Goal: Information Seeking & Learning: Learn about a topic

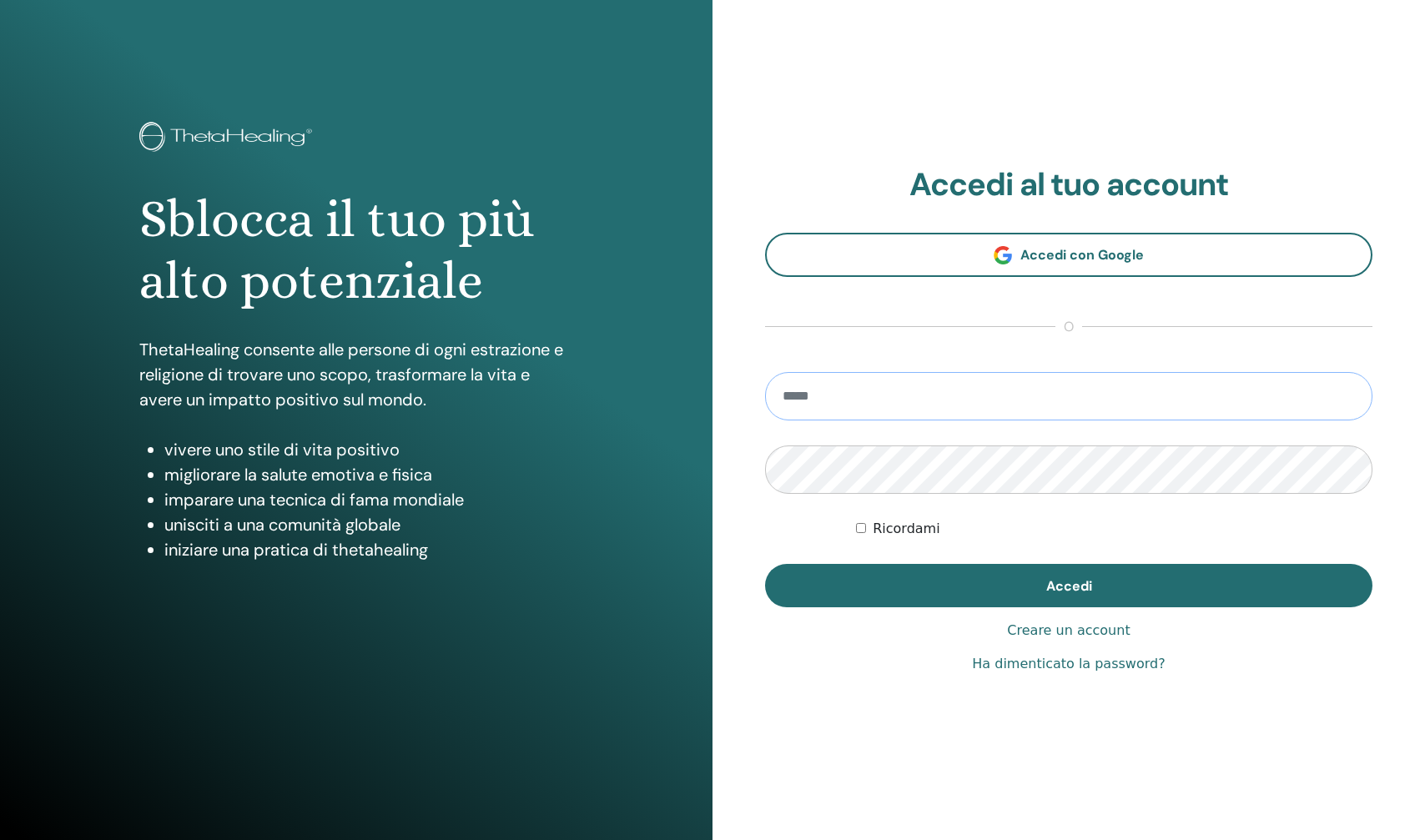
type input "**********"
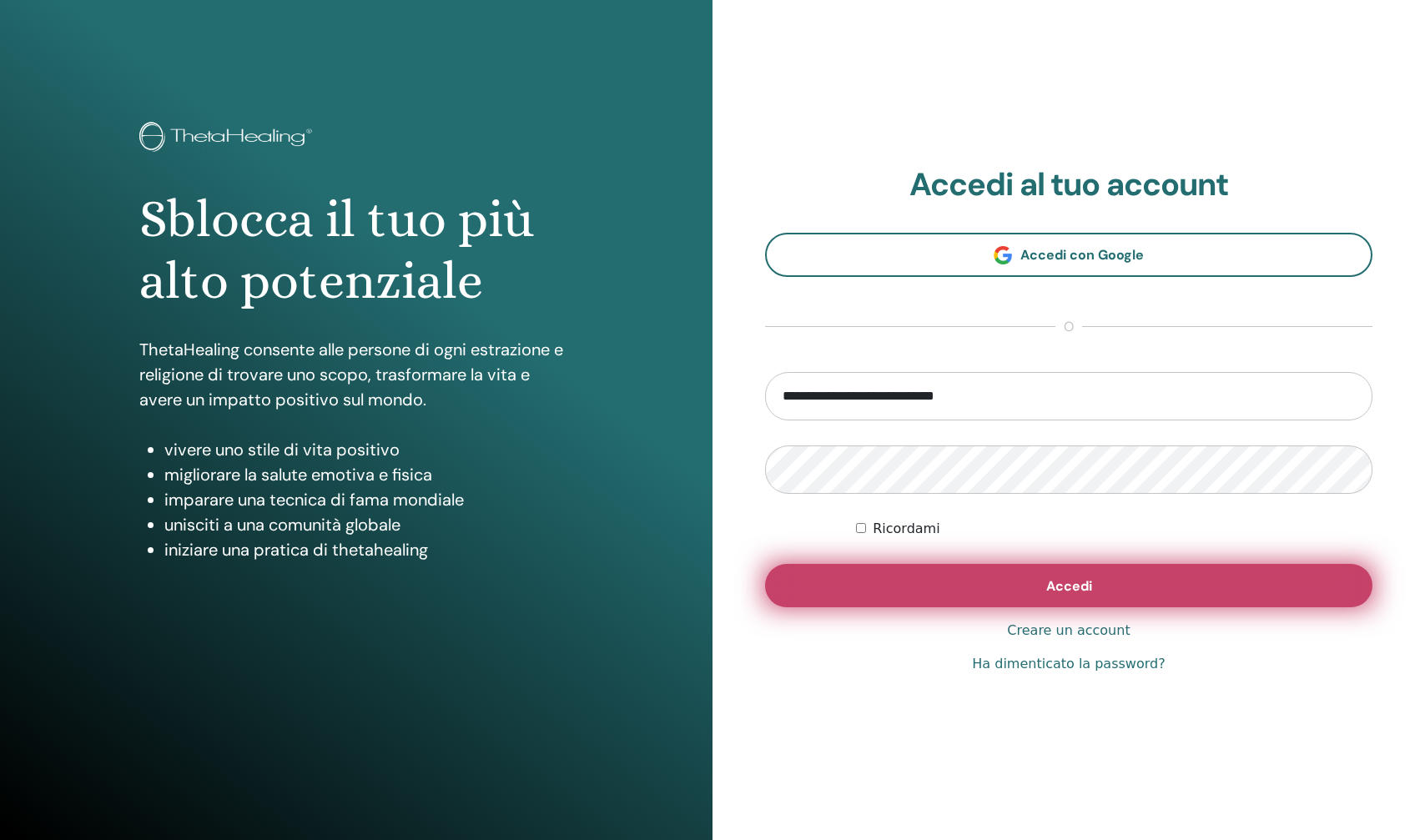
click at [1003, 584] on button "Accedi" at bounding box center [1068, 585] width 607 height 43
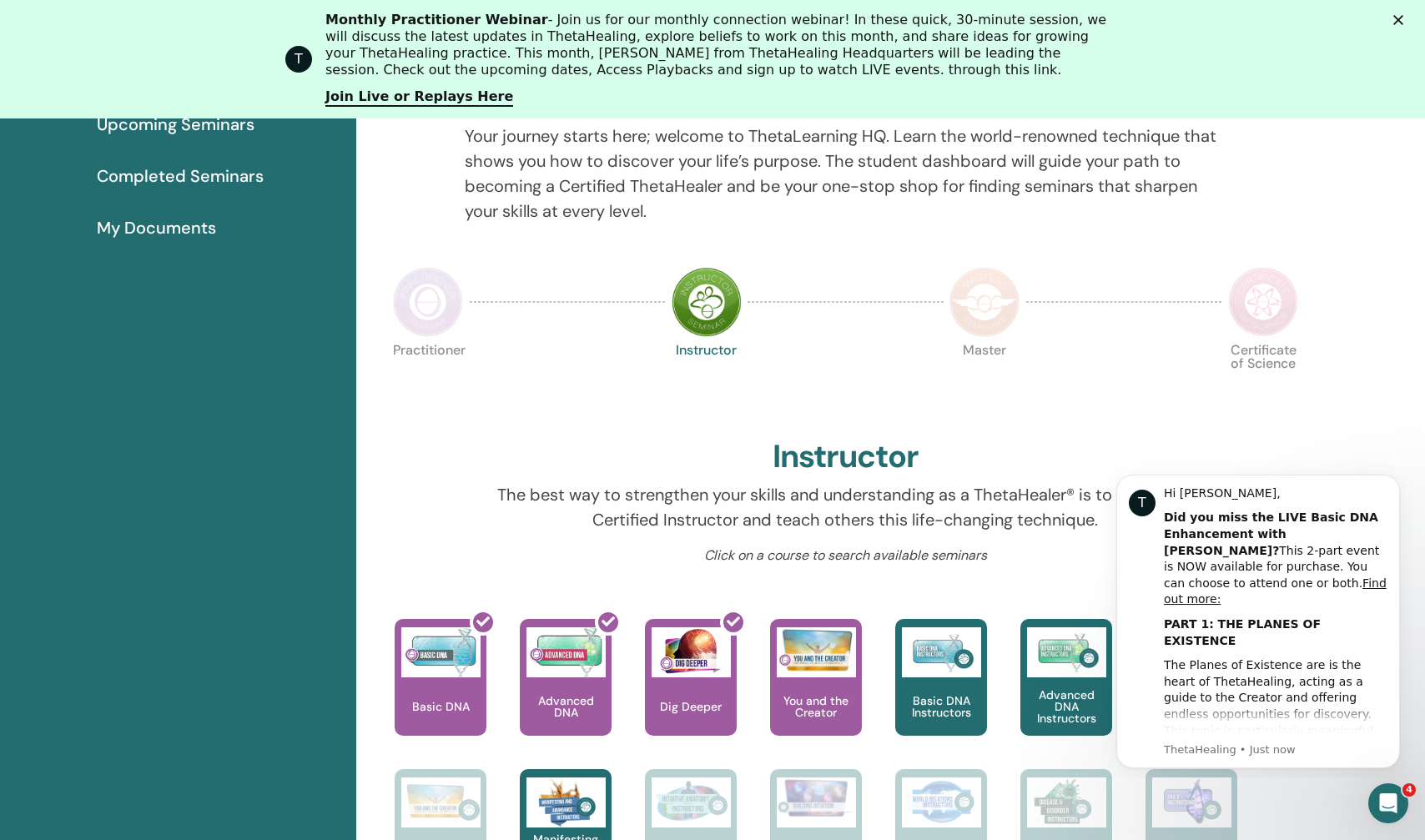
click at [430, 299] on img at bounding box center [428, 302] width 70 height 70
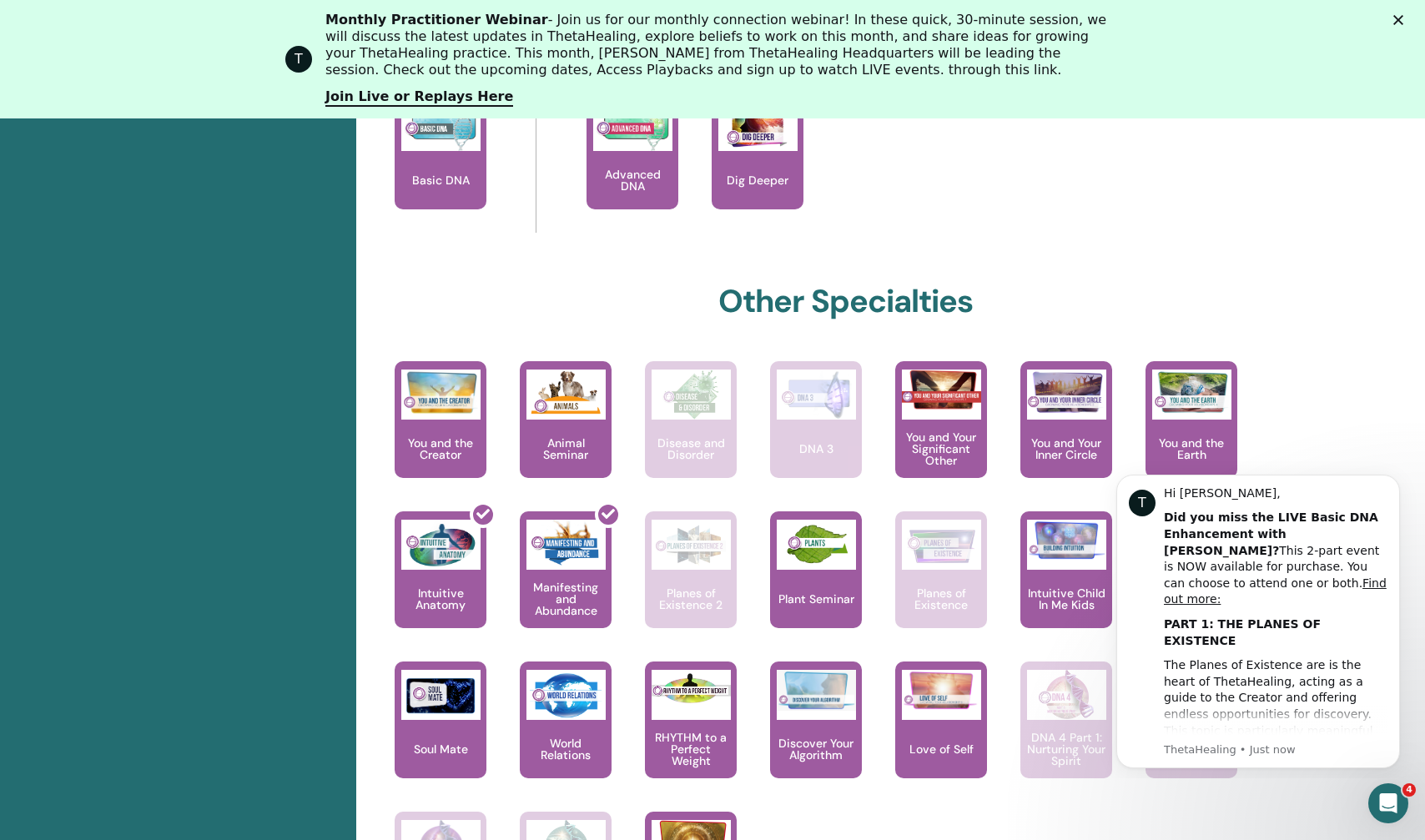
scroll to position [825, 0]
click at [1393, 479] on icon "Dismiss notification" at bounding box center [1395, 479] width 9 height 9
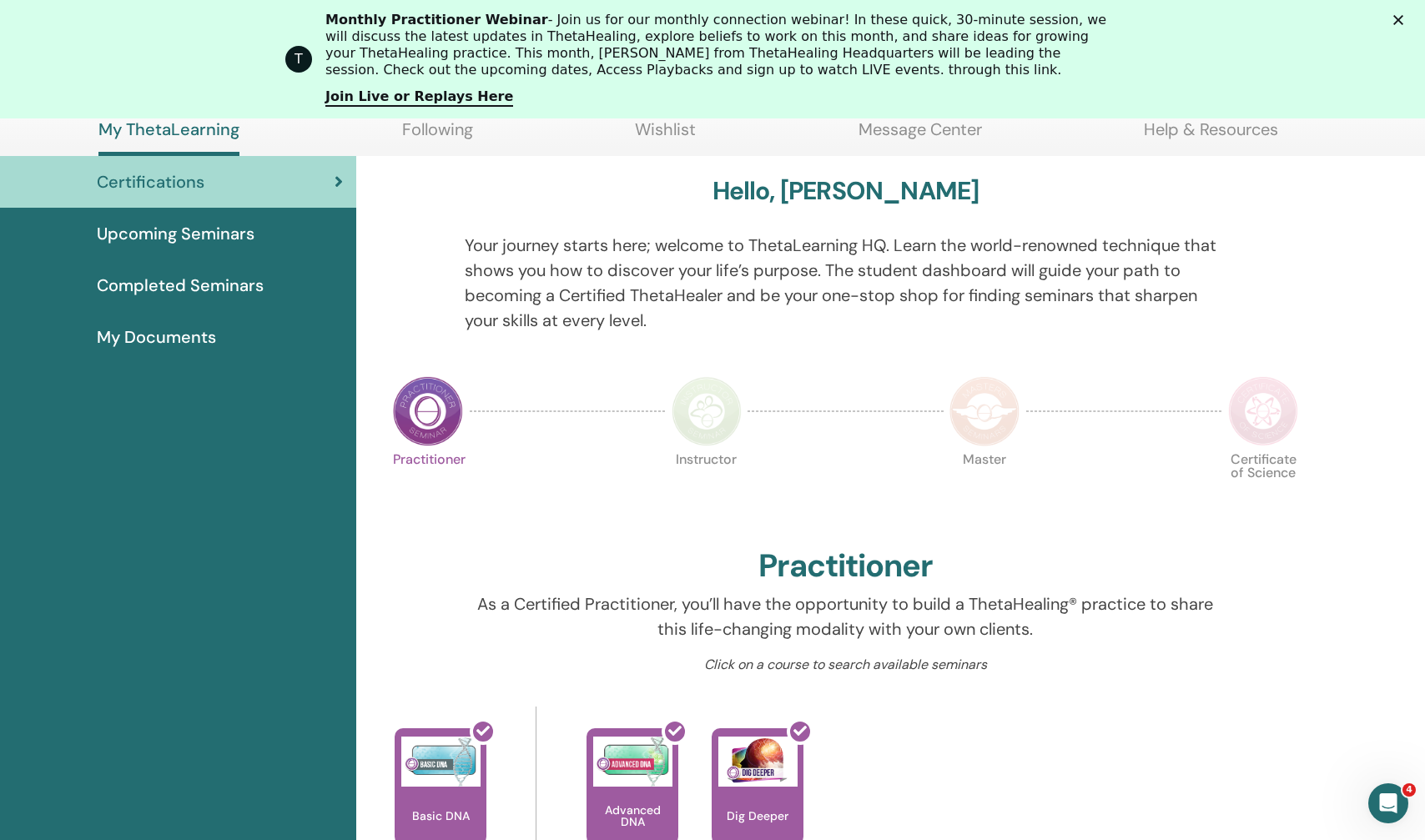
scroll to position [190, 0]
click at [191, 299] on link "Completed Seminars" at bounding box center [178, 285] width 356 height 52
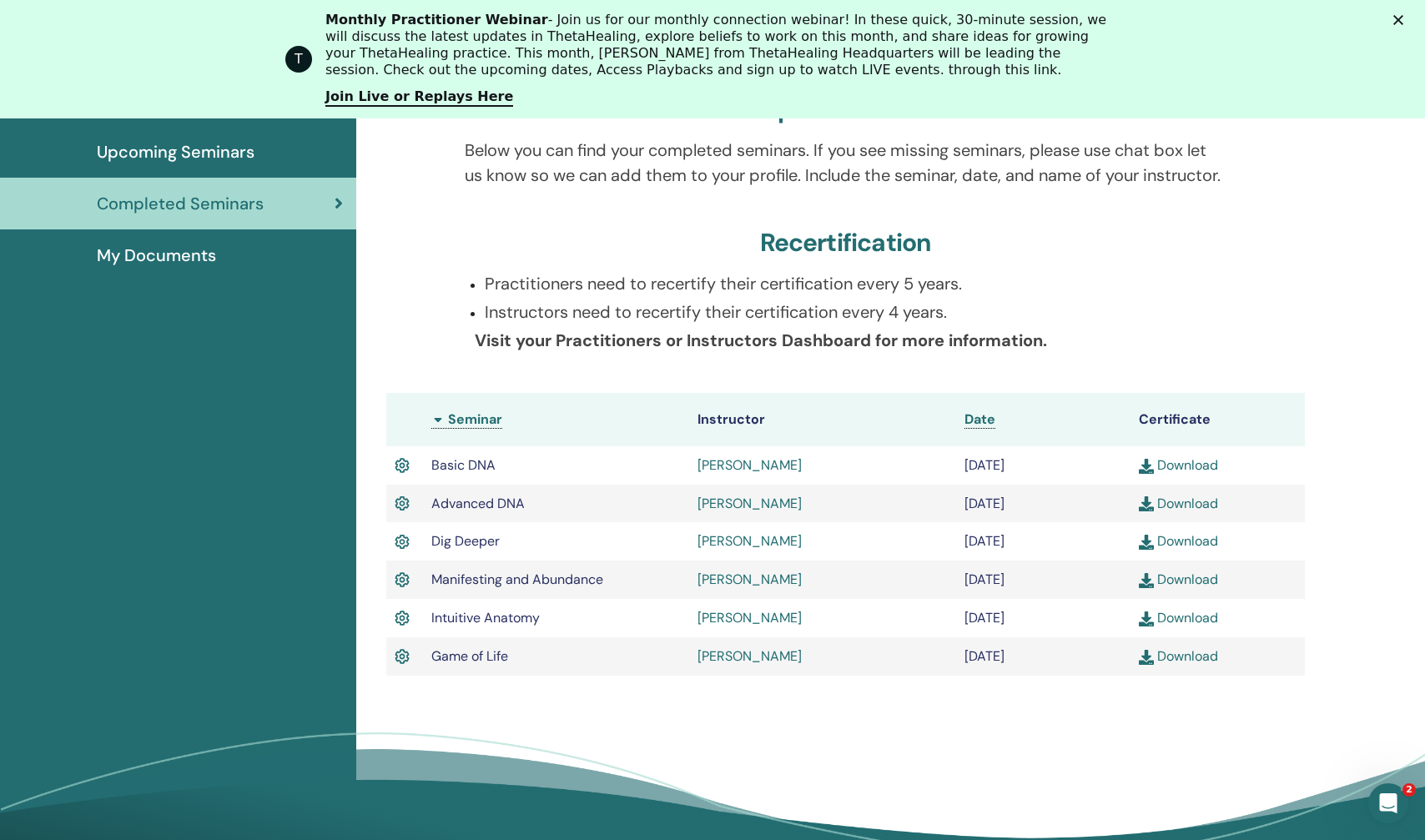
scroll to position [276, 0]
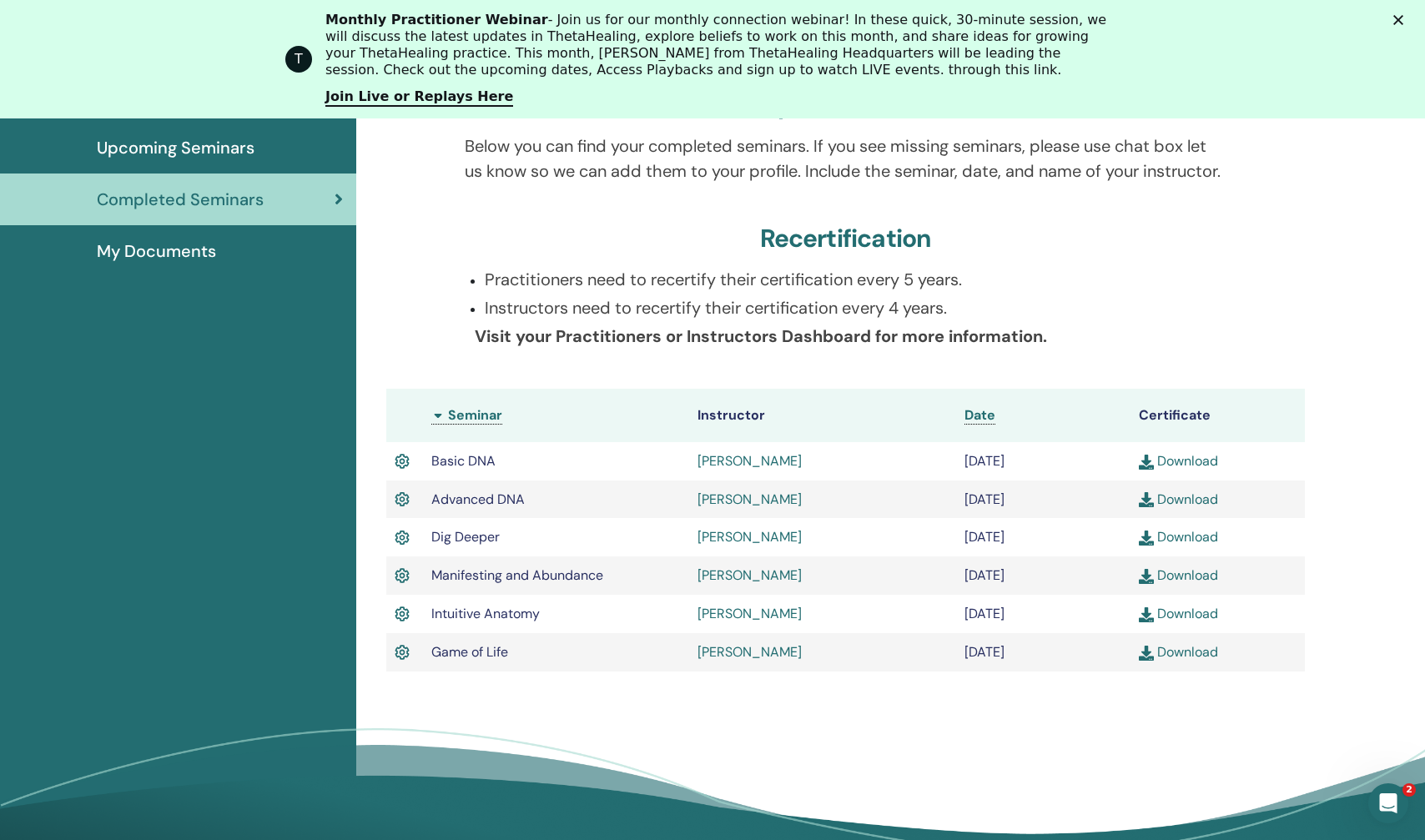
click at [737, 623] on link "Monica Righi" at bounding box center [749, 614] width 104 height 18
drag, startPoint x: 973, startPoint y: 299, endPoint x: 464, endPoint y: 302, distance: 509.0
click at [464, 302] on div "Practitioners need to recertify their certification every 5 years. Instructors …" at bounding box center [845, 317] width 786 height 102
click at [445, 353] on div at bounding box center [412, 317] width 78 height 102
click at [1394, 18] on icon "Close" at bounding box center [1398, 19] width 10 height 10
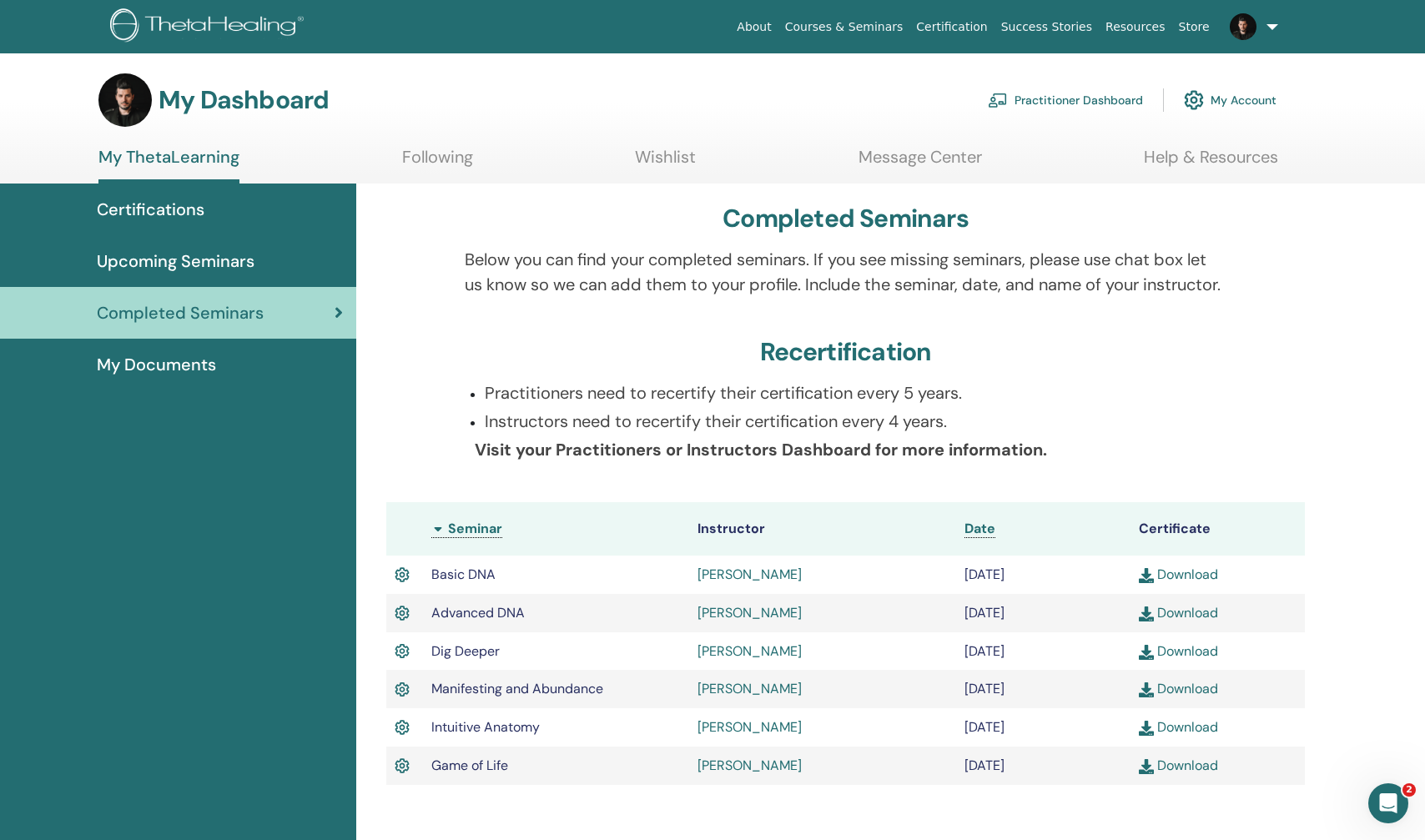
scroll to position [0, 0]
drag, startPoint x: 486, startPoint y: 416, endPoint x: 880, endPoint y: 426, distance: 394.1
click at [880, 405] on p "Practitioners need to recertify their certification every 5 years." at bounding box center [855, 393] width 741 height 25
click at [676, 374] on div "Recertification" at bounding box center [844, 355] width 918 height 37
click at [399, 586] on img at bounding box center [402, 574] width 15 height 22
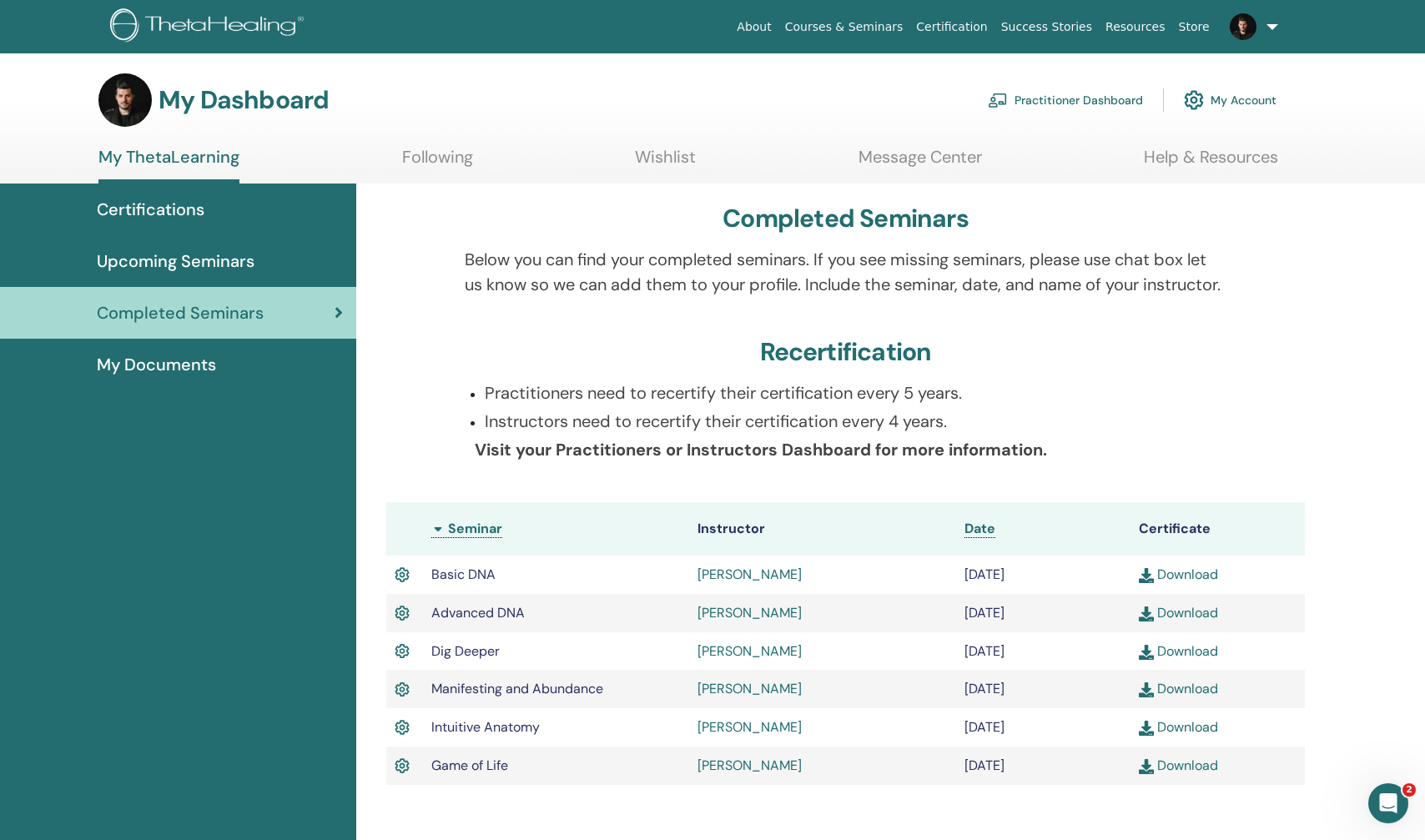
click at [937, 153] on link "Message Center" at bounding box center [920, 162] width 124 height 32
click at [147, 355] on span "My Documents" at bounding box center [156, 364] width 119 height 25
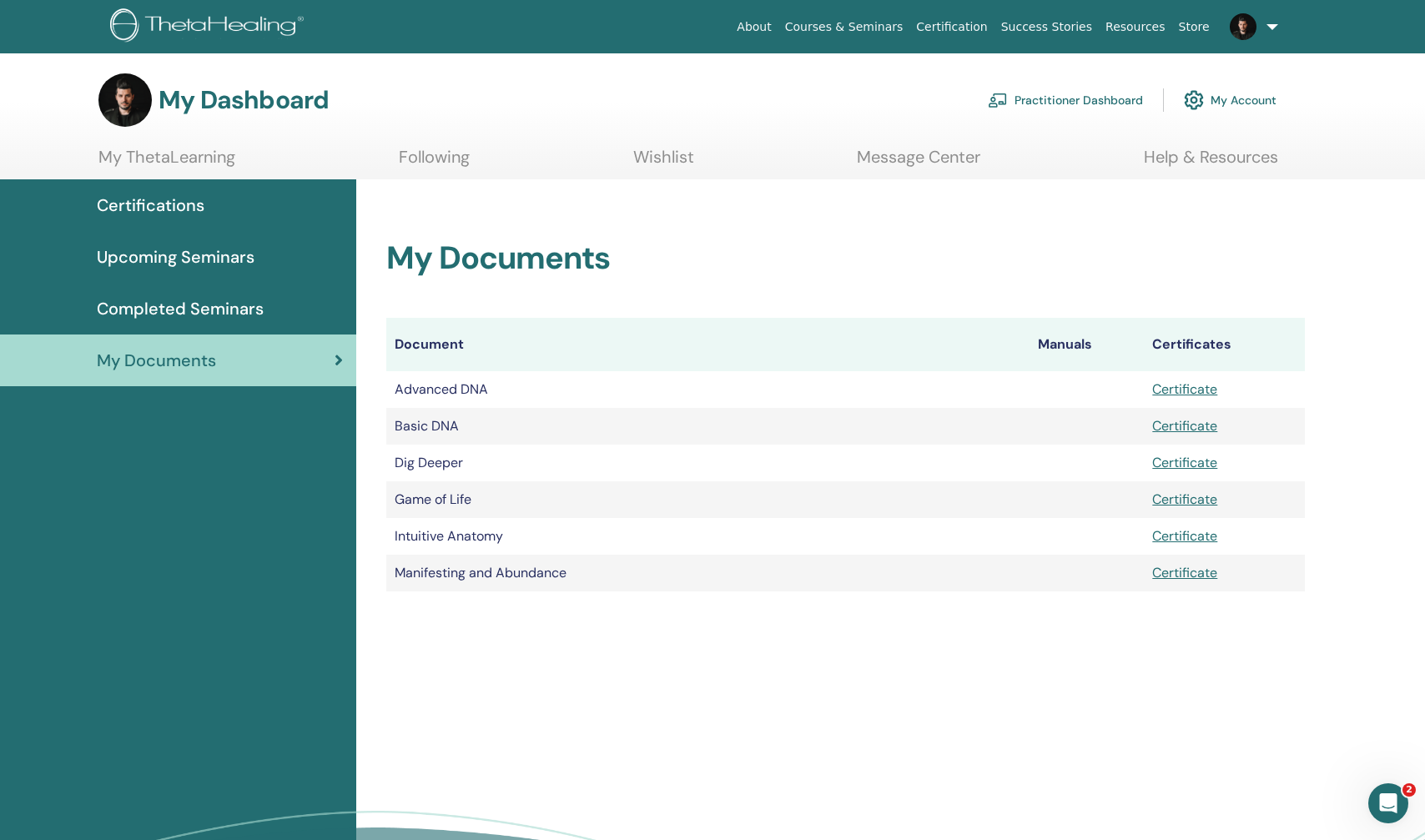
click at [171, 217] on link "Certifications" at bounding box center [178, 205] width 356 height 52
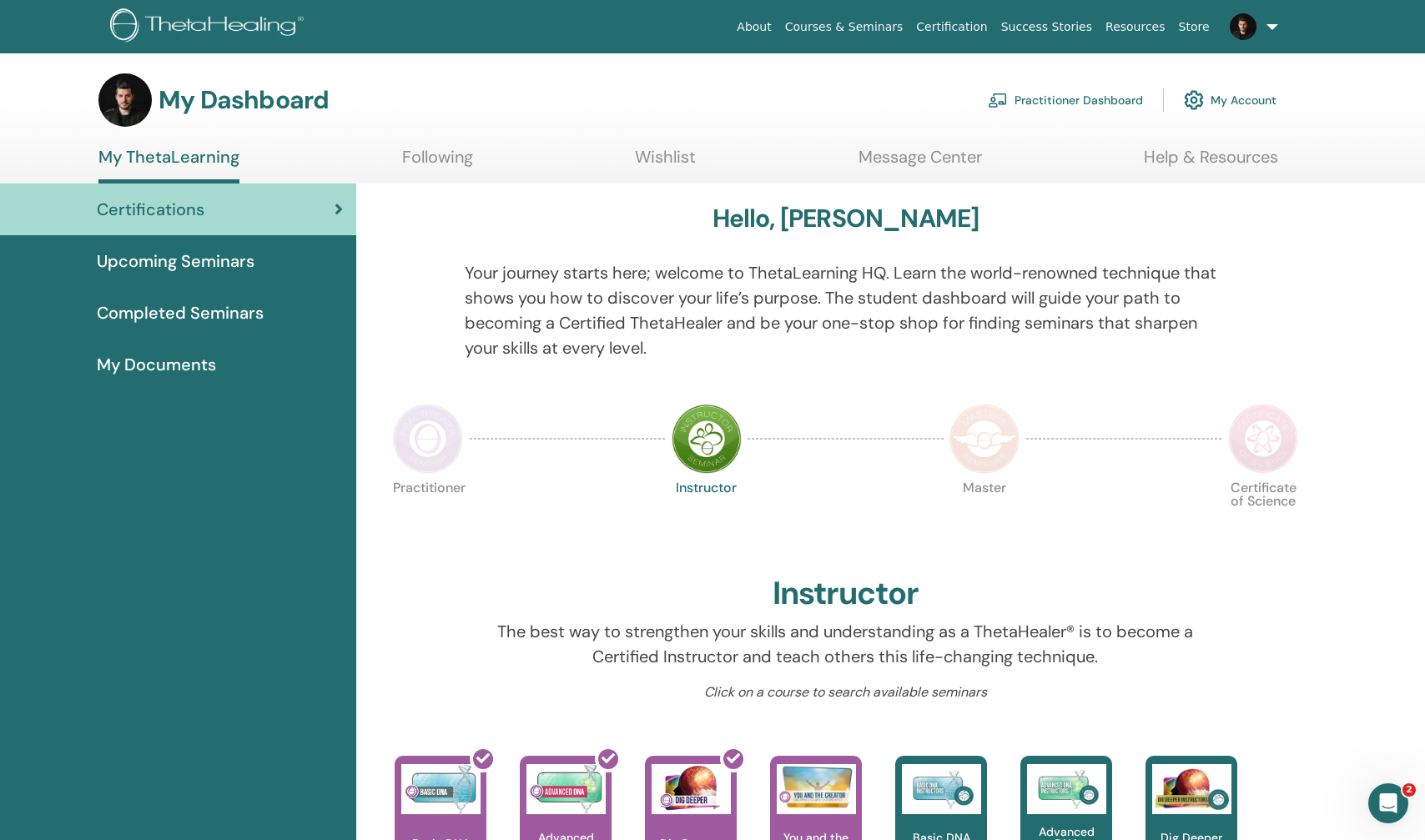
click at [1079, 101] on link "Practitioner Dashboard" at bounding box center [1065, 100] width 155 height 37
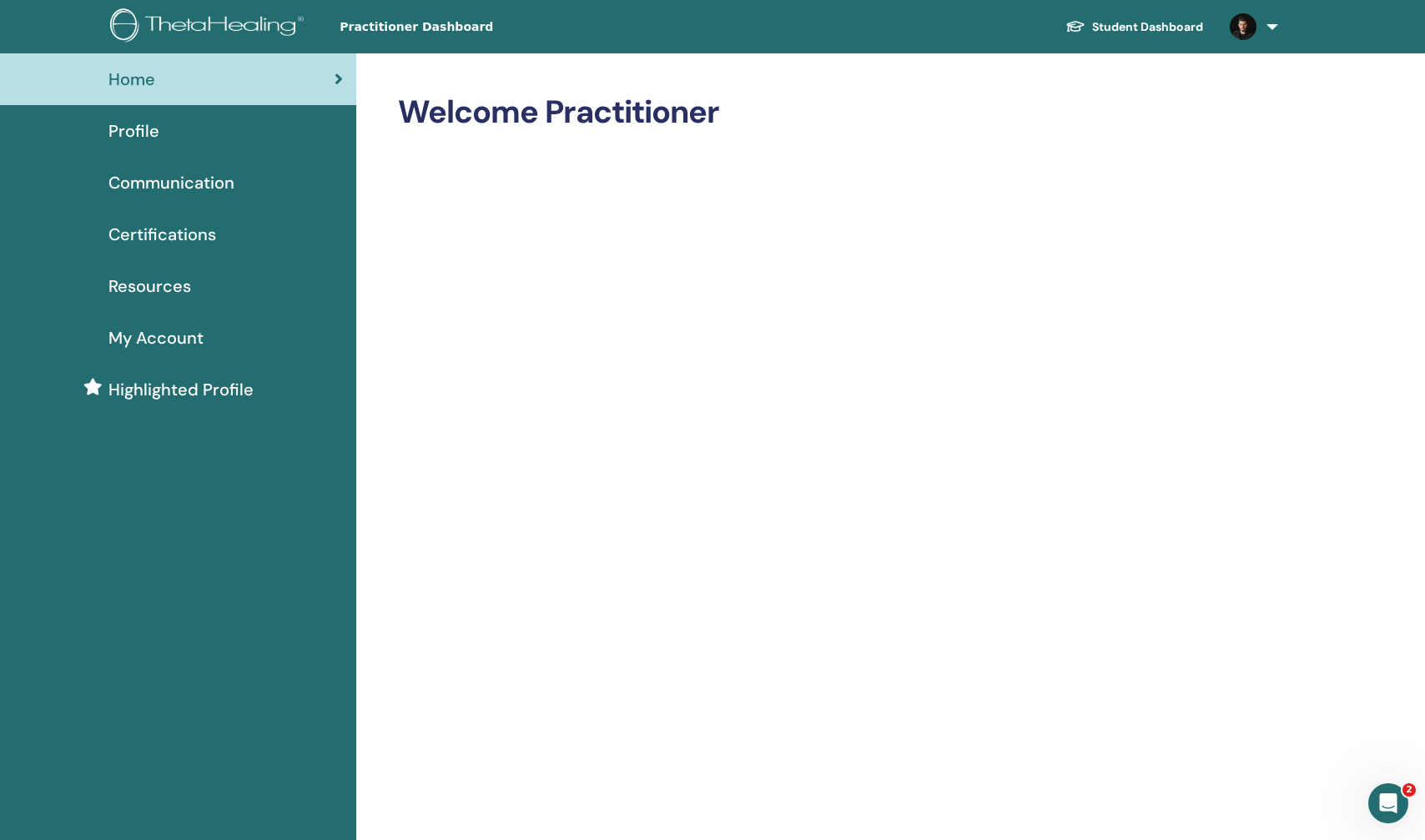
click at [1263, 23] on link at bounding box center [1250, 26] width 68 height 53
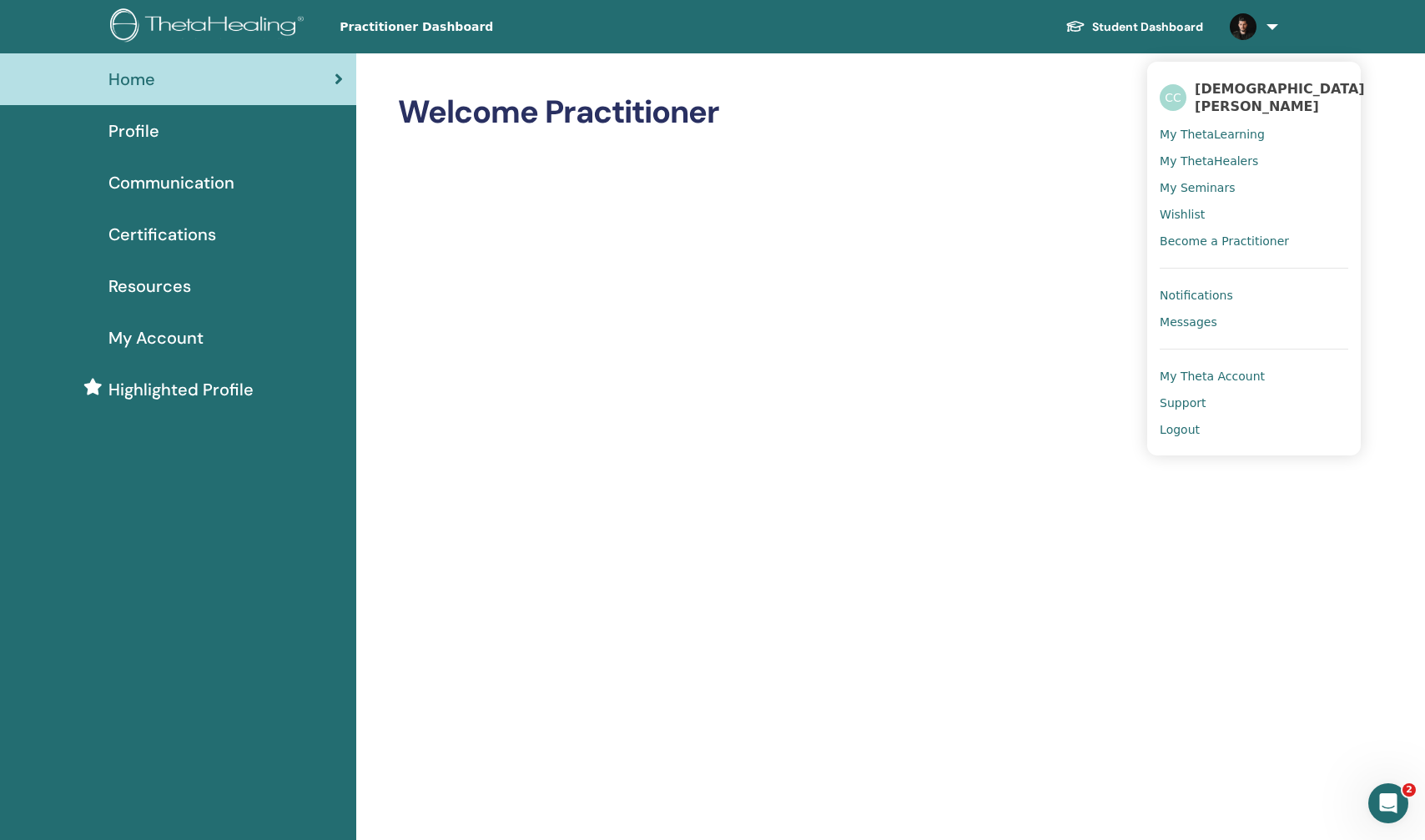
click at [1229, 153] on span "My ThetaHealers" at bounding box center [1208, 160] width 98 height 15
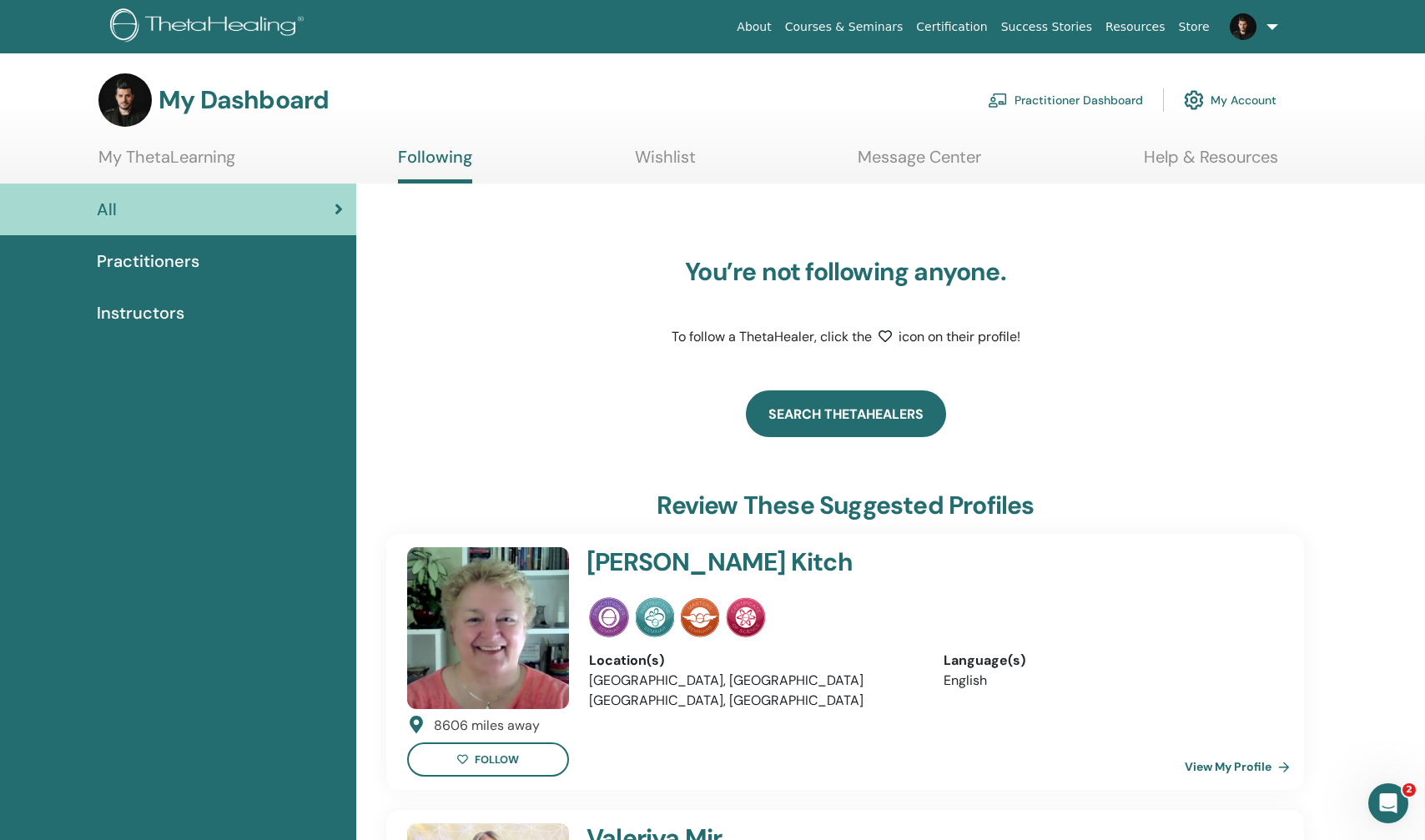
click at [847, 406] on link "Search ThetaHealers" at bounding box center [845, 413] width 200 height 46
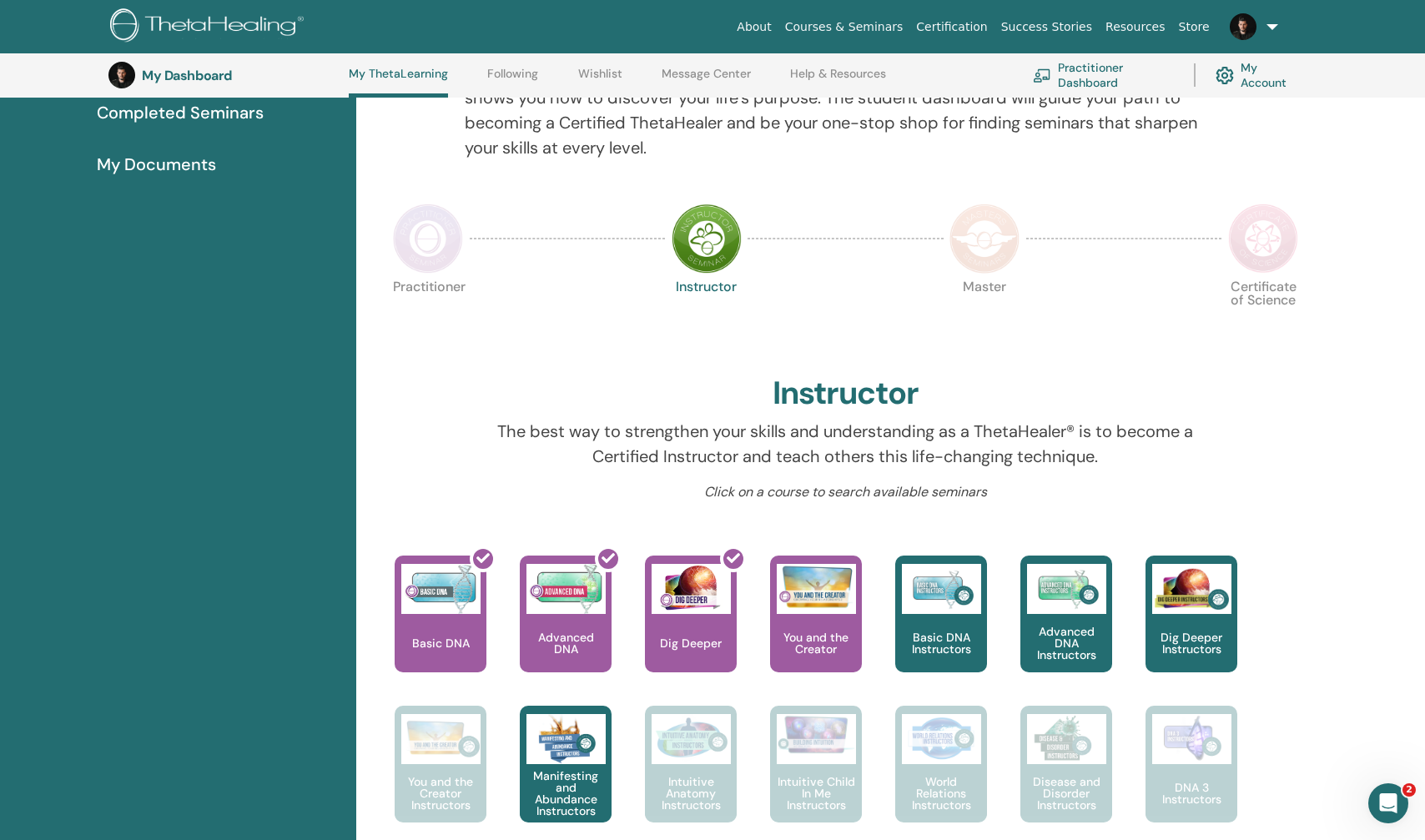
scroll to position [241, 0]
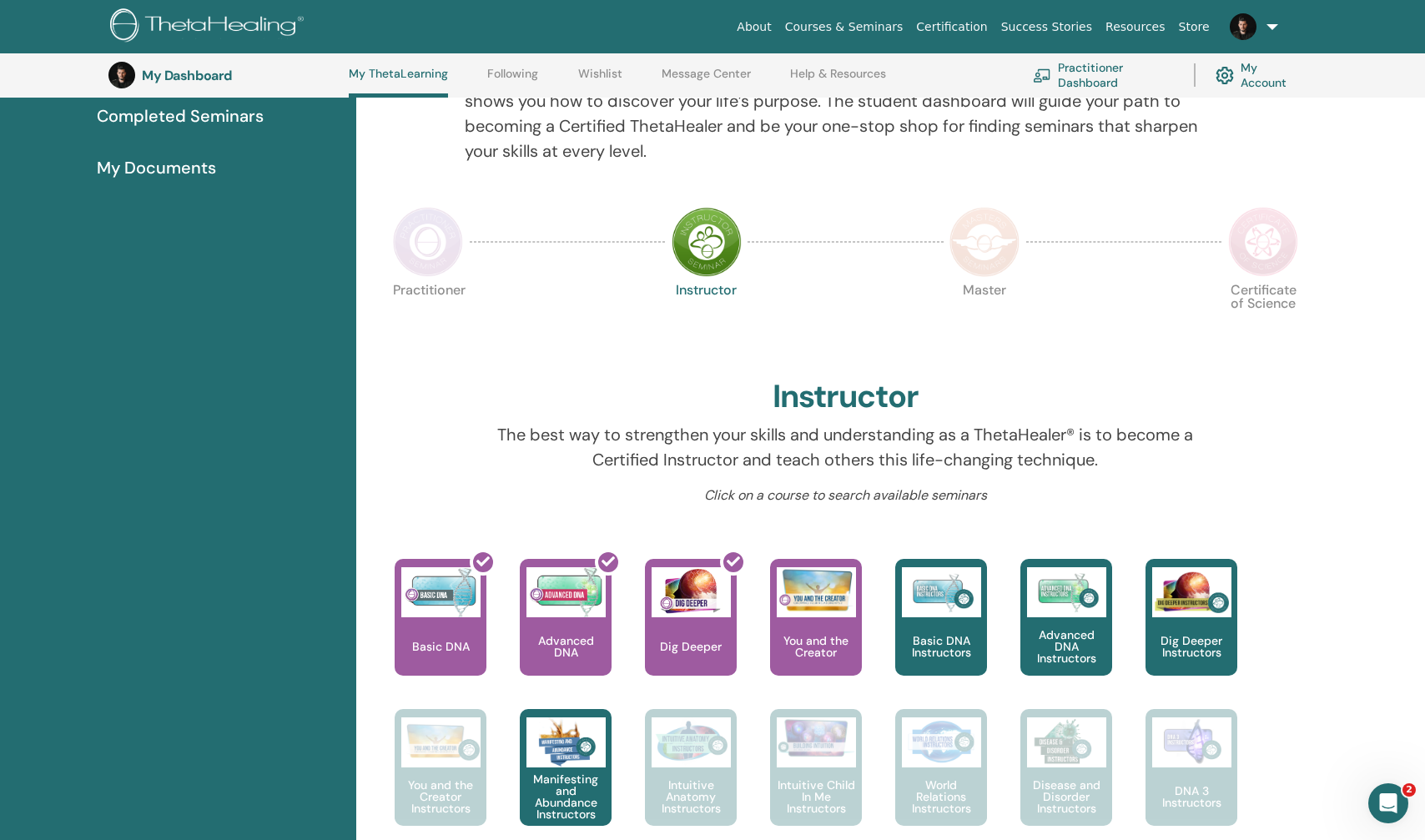
click at [419, 240] on img at bounding box center [428, 242] width 70 height 70
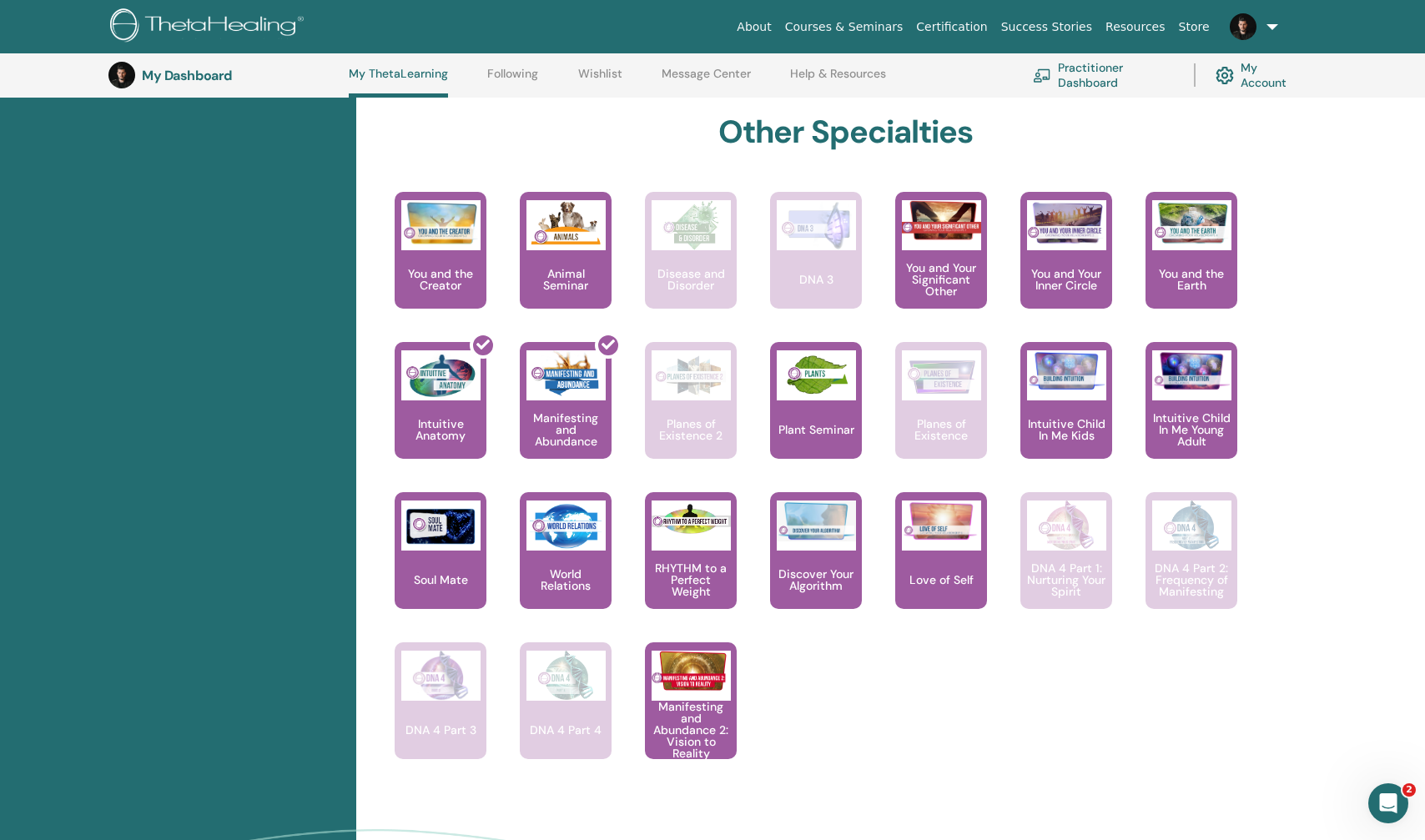
scroll to position [793, 0]
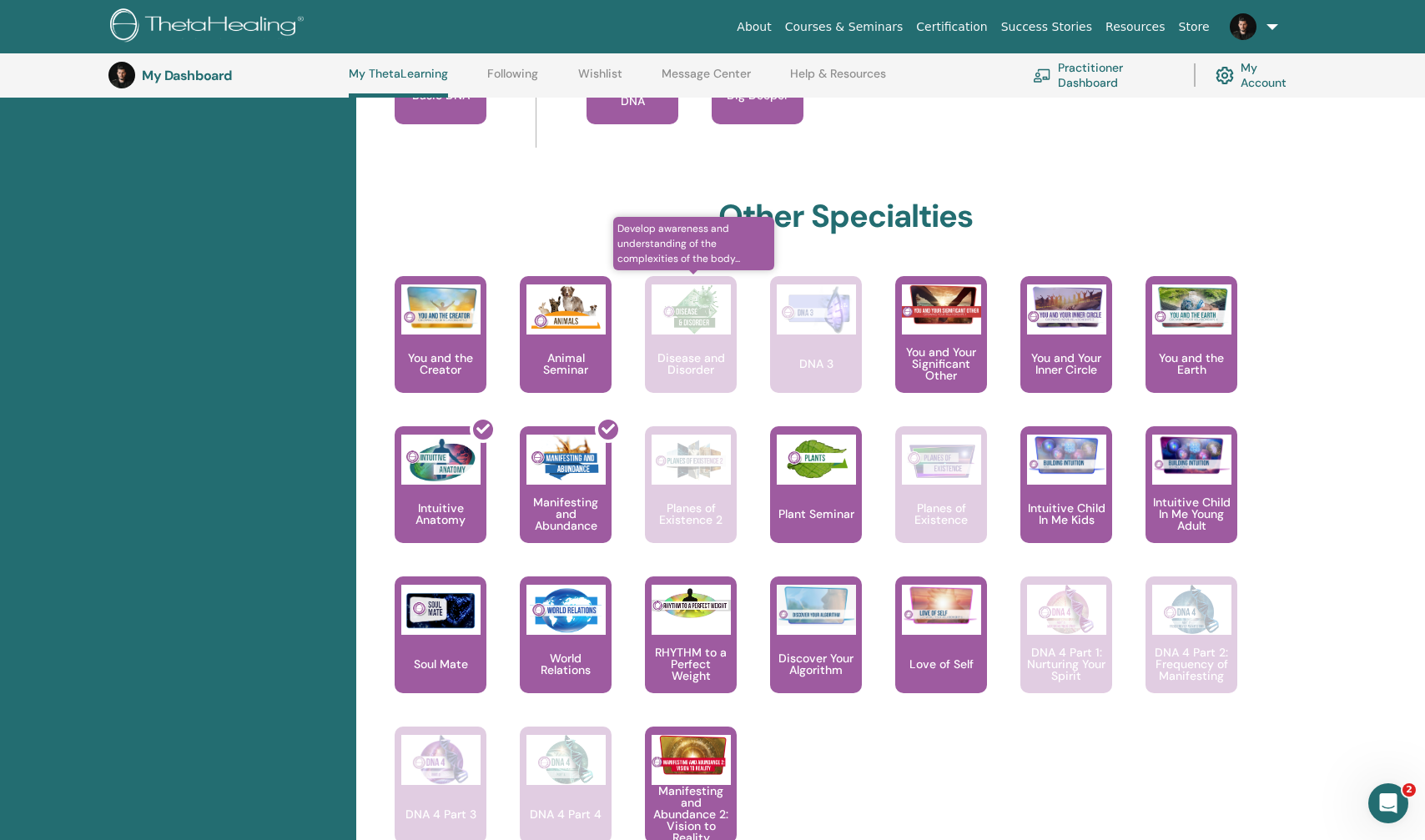
click at [692, 344] on div "Disease and Disorder" at bounding box center [690, 334] width 92 height 117
